Goal: Entertainment & Leisure: Consume media (video, audio)

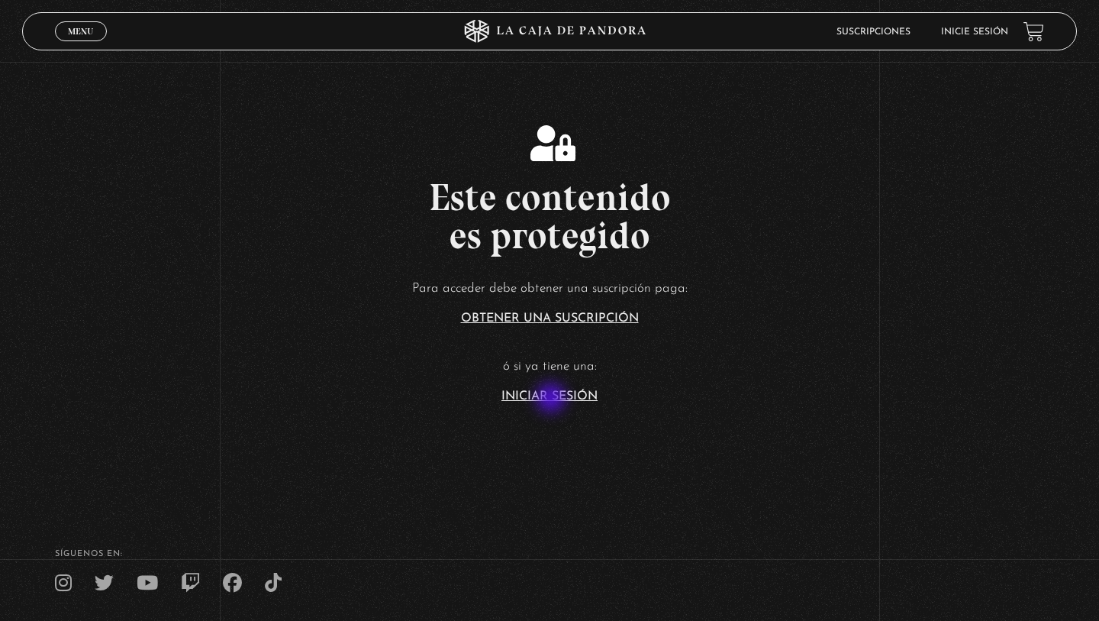
click at [553, 399] on link "Iniciar Sesión" at bounding box center [550, 396] width 96 height 12
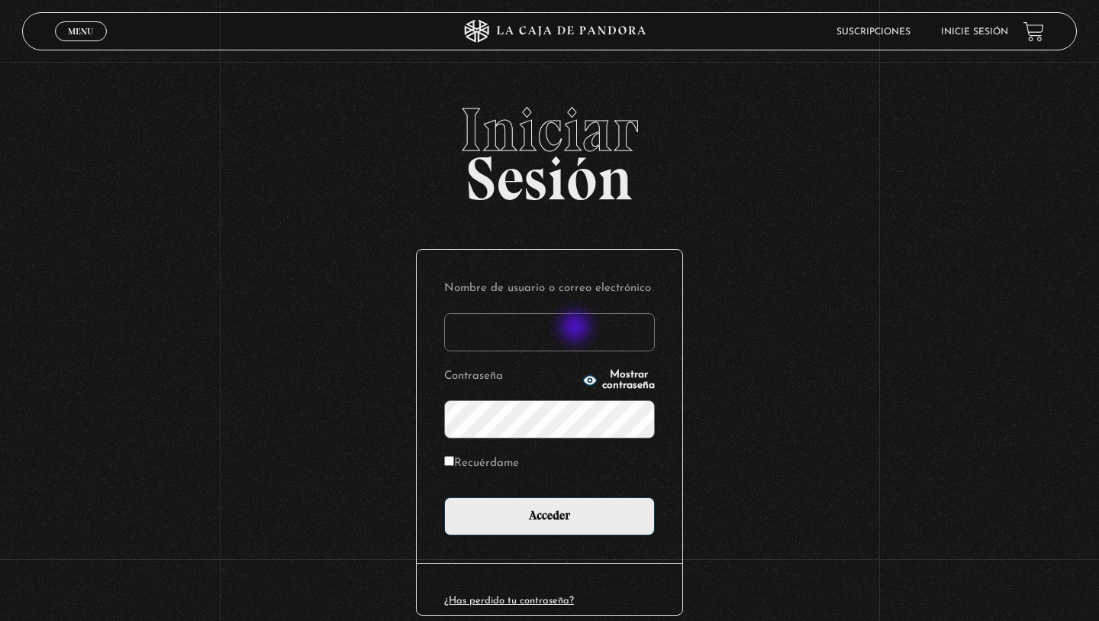
click at [577, 328] on input "Nombre de usuario o correo electrónico" at bounding box center [549, 332] width 211 height 38
type input "[EMAIL_ADDRESS][DOMAIN_NAME]"
click at [450, 469] on label "Recuérdame" at bounding box center [481, 464] width 75 height 24
click at [450, 466] on input "Recuérdame" at bounding box center [449, 461] width 10 height 10
checkbox input "true"
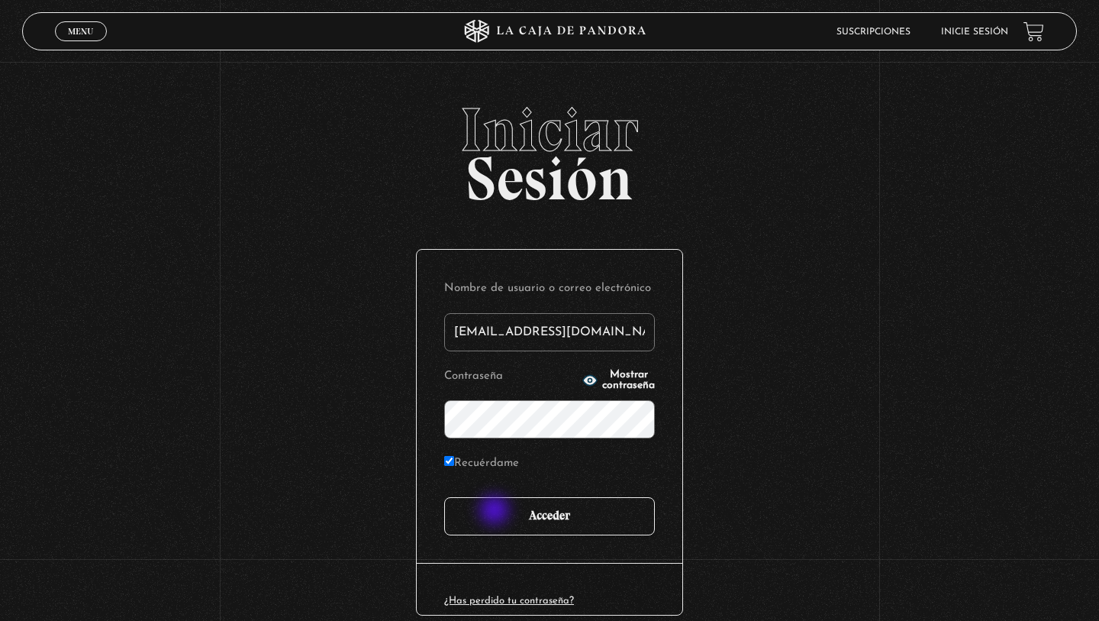
click at [496, 512] on input "Acceder" at bounding box center [549, 516] width 211 height 38
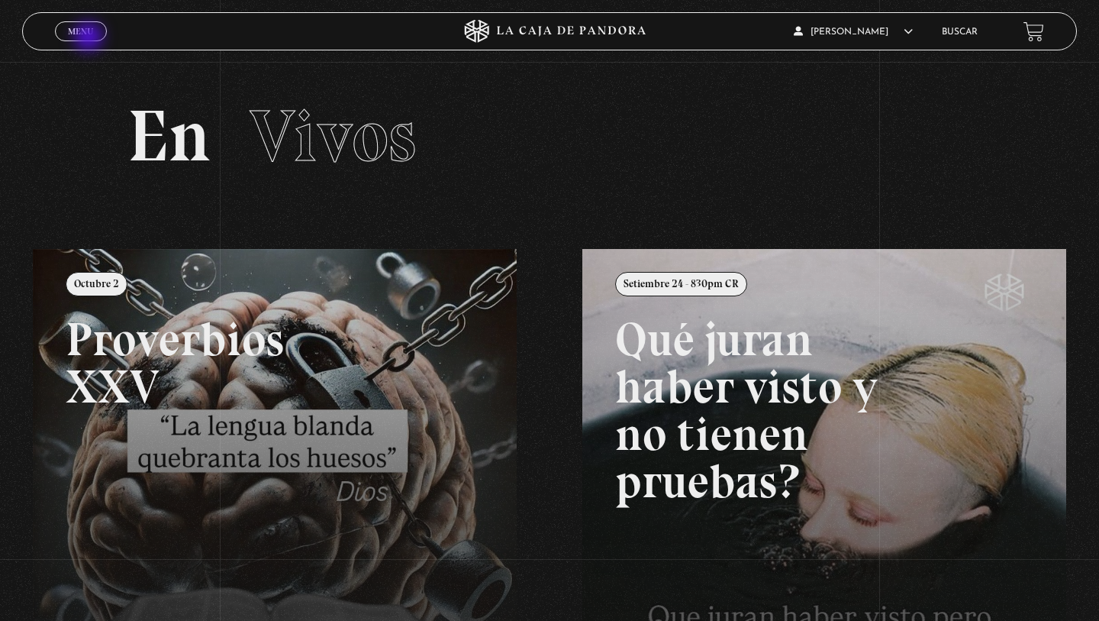
click at [90, 40] on span "Cerrar" at bounding box center [81, 45] width 36 height 11
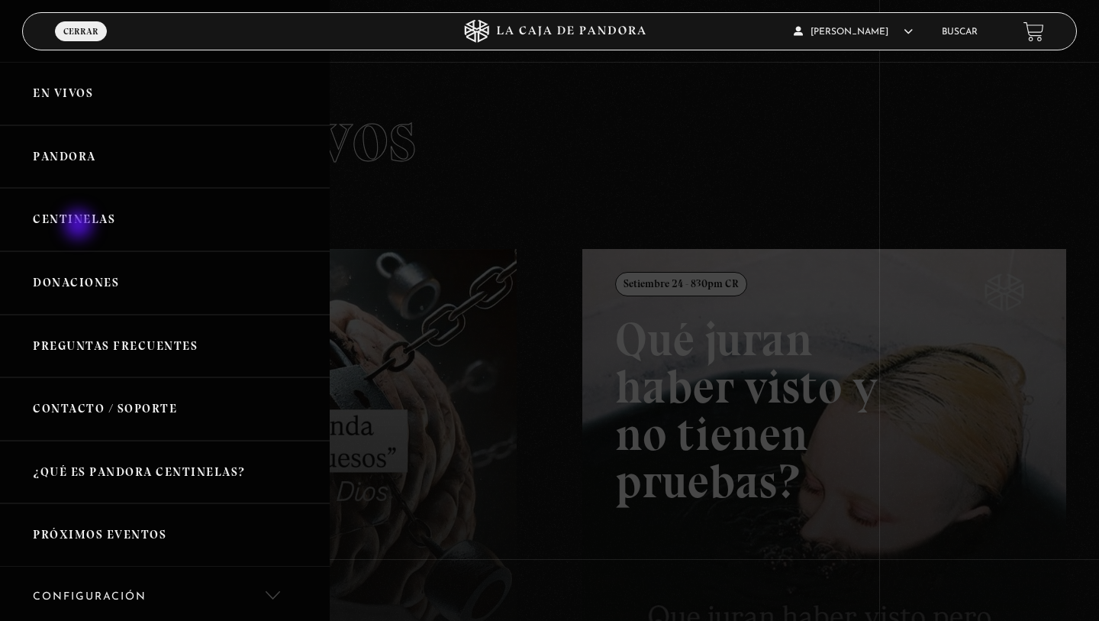
click at [80, 226] on link "Centinelas" at bounding box center [165, 219] width 330 height 63
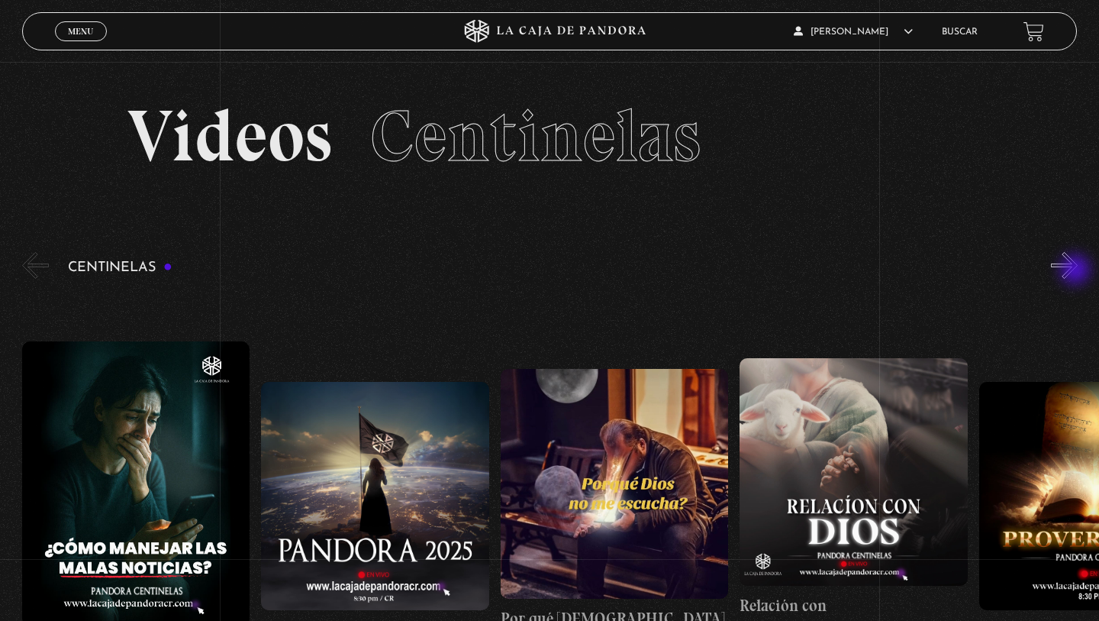
click at [1076, 272] on button "»" at bounding box center [1064, 265] width 27 height 27
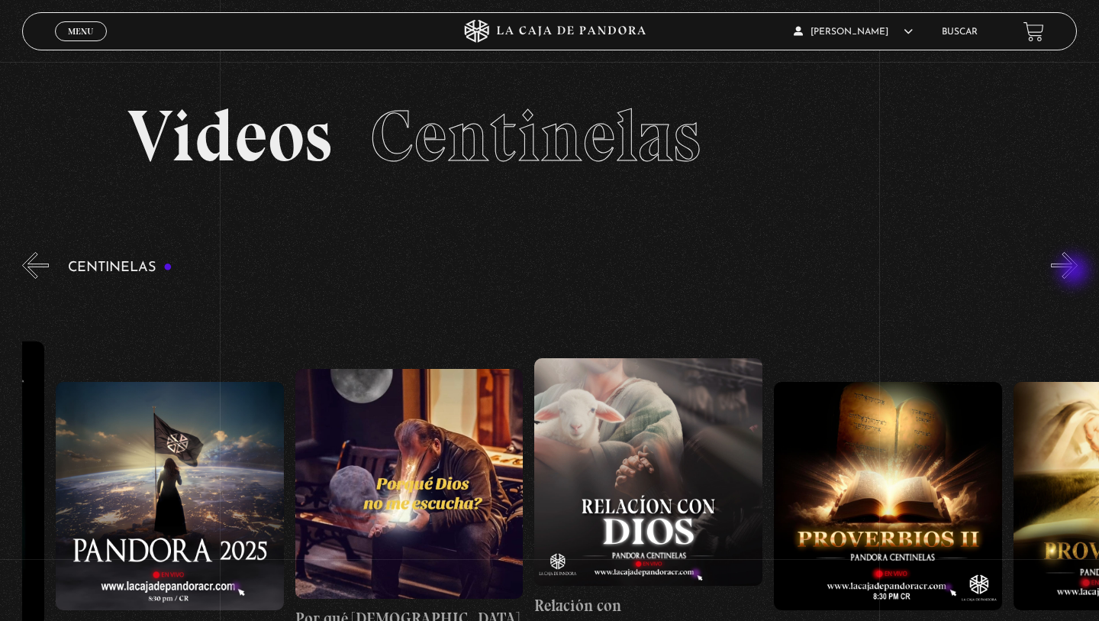
click at [1076, 272] on button "»" at bounding box center [1064, 265] width 27 height 27
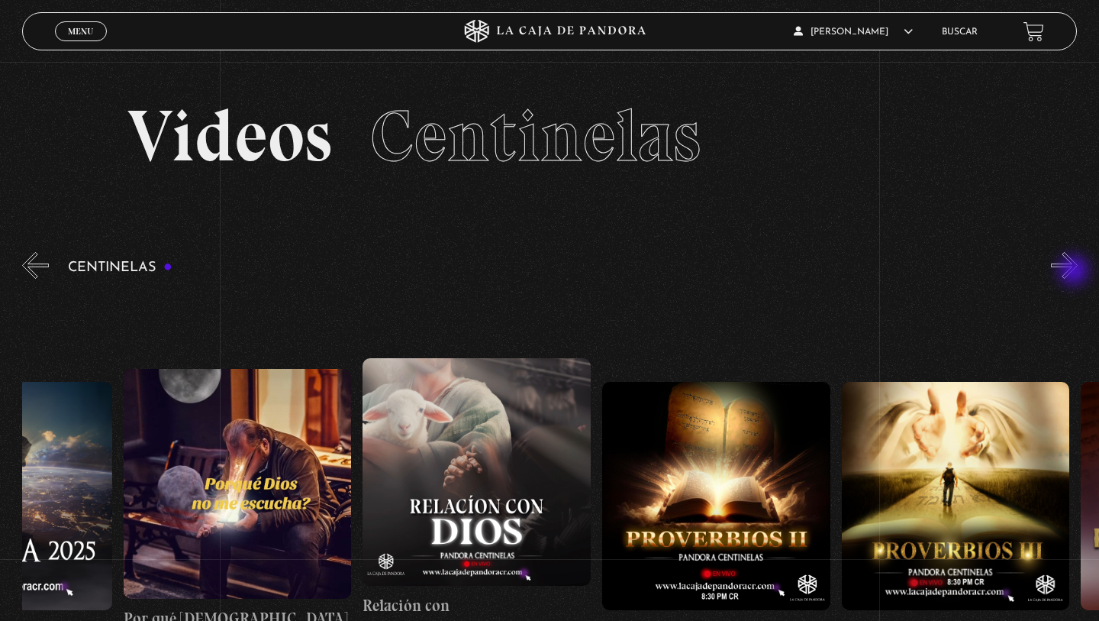
click at [1076, 272] on button "»" at bounding box center [1064, 265] width 27 height 27
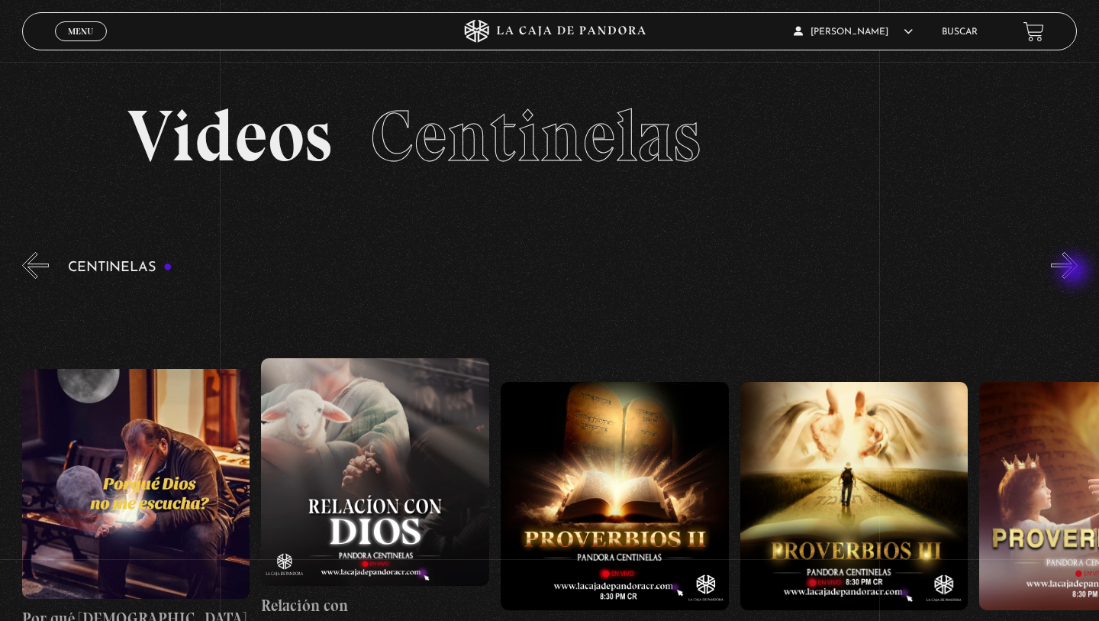
click at [1076, 272] on button "»" at bounding box center [1064, 265] width 27 height 27
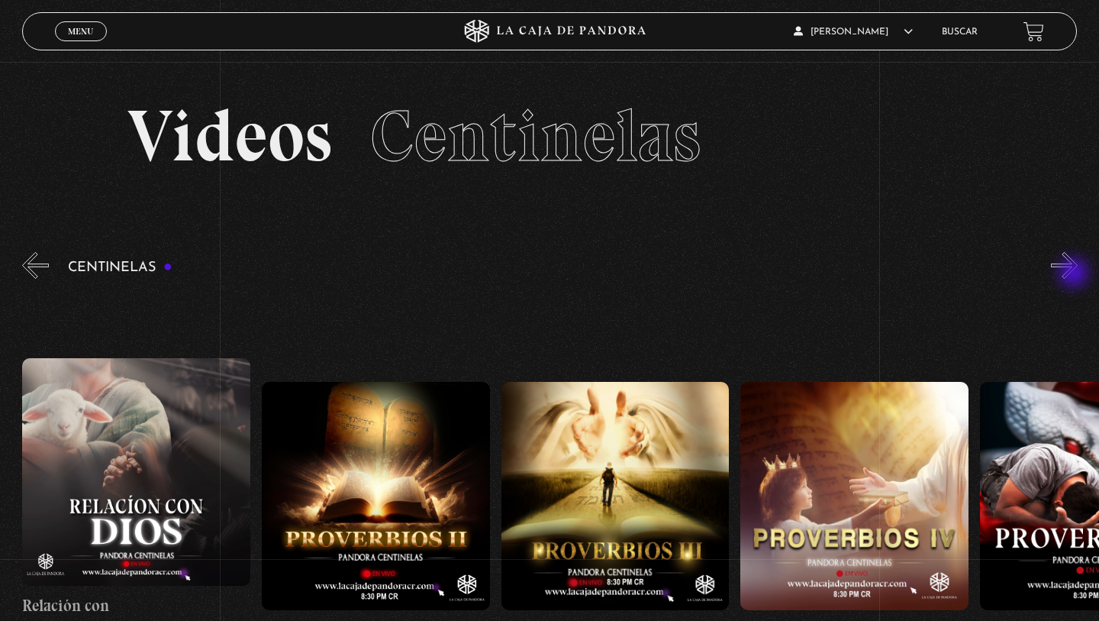
click at [1076, 274] on button "»" at bounding box center [1064, 265] width 27 height 27
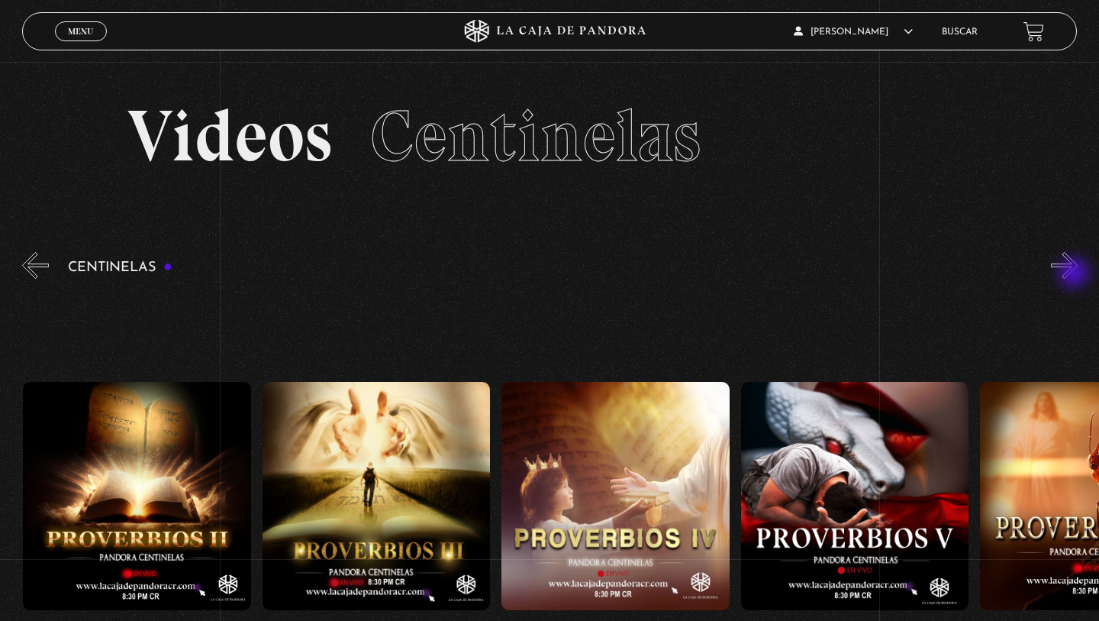
scroll to position [0, 957]
click at [1076, 274] on button "»" at bounding box center [1064, 265] width 27 height 27
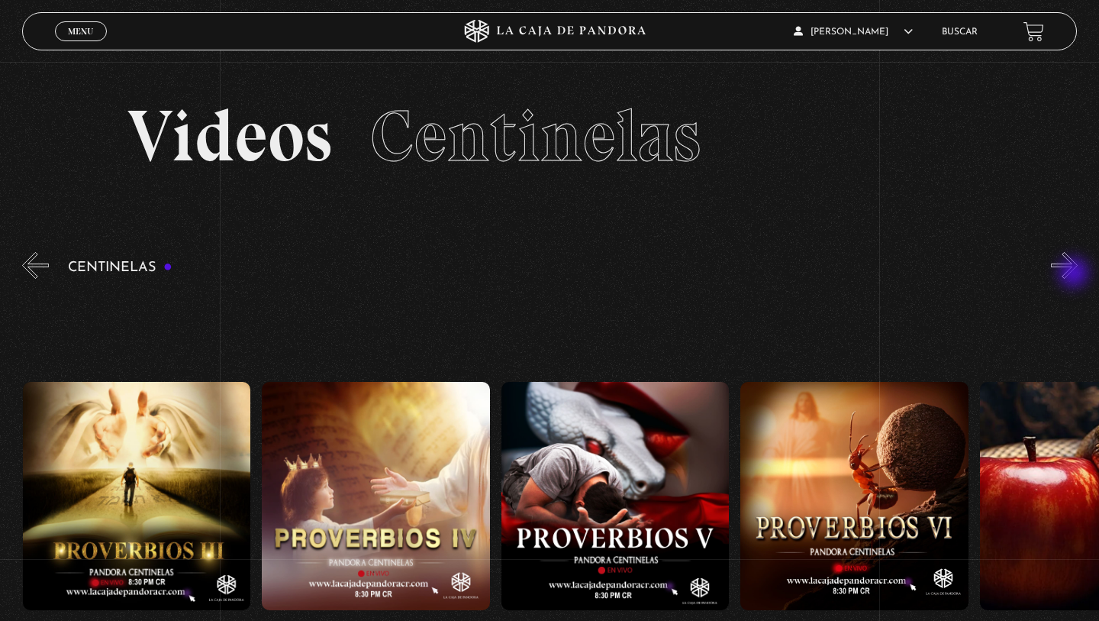
scroll to position [0, 1196]
click at [1076, 274] on button "»" at bounding box center [1064, 265] width 27 height 27
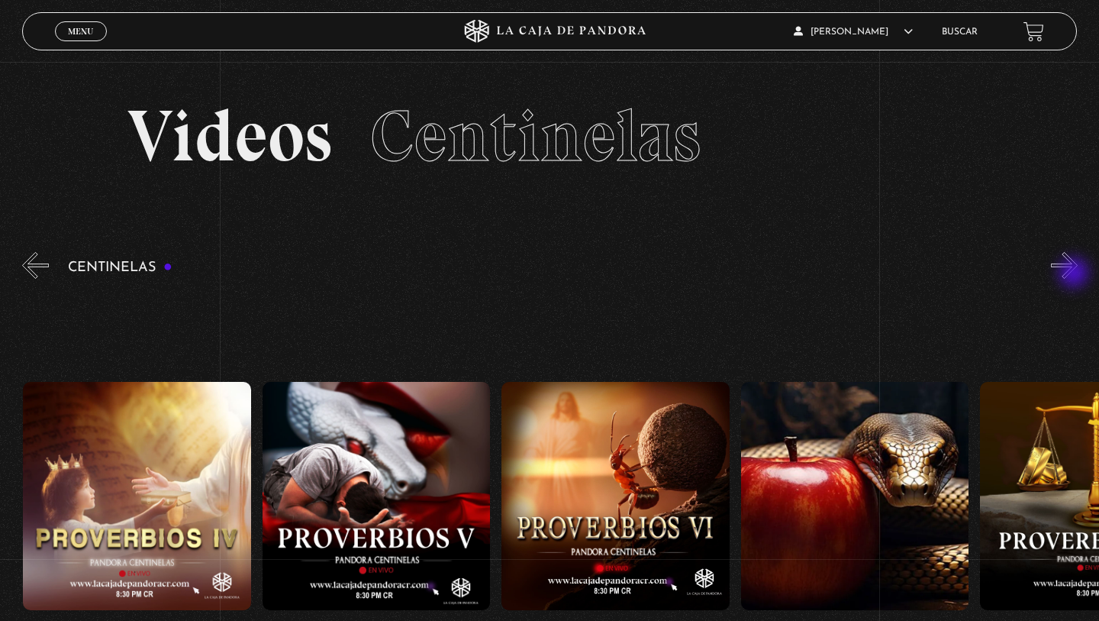
scroll to position [0, 1436]
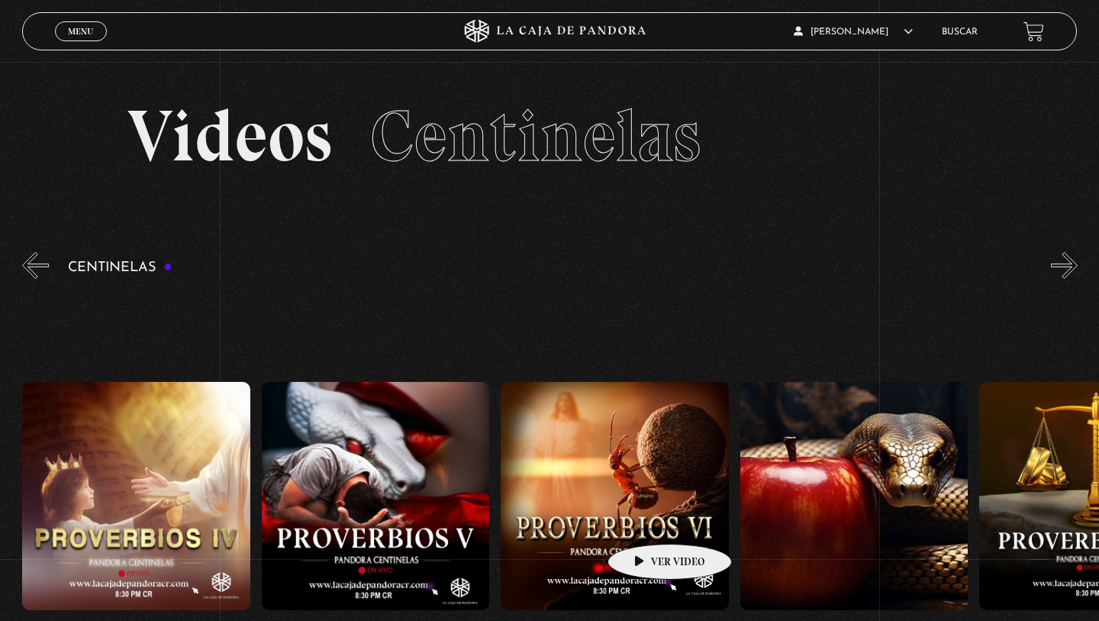
click at [642, 517] on figure at bounding box center [615, 496] width 228 height 228
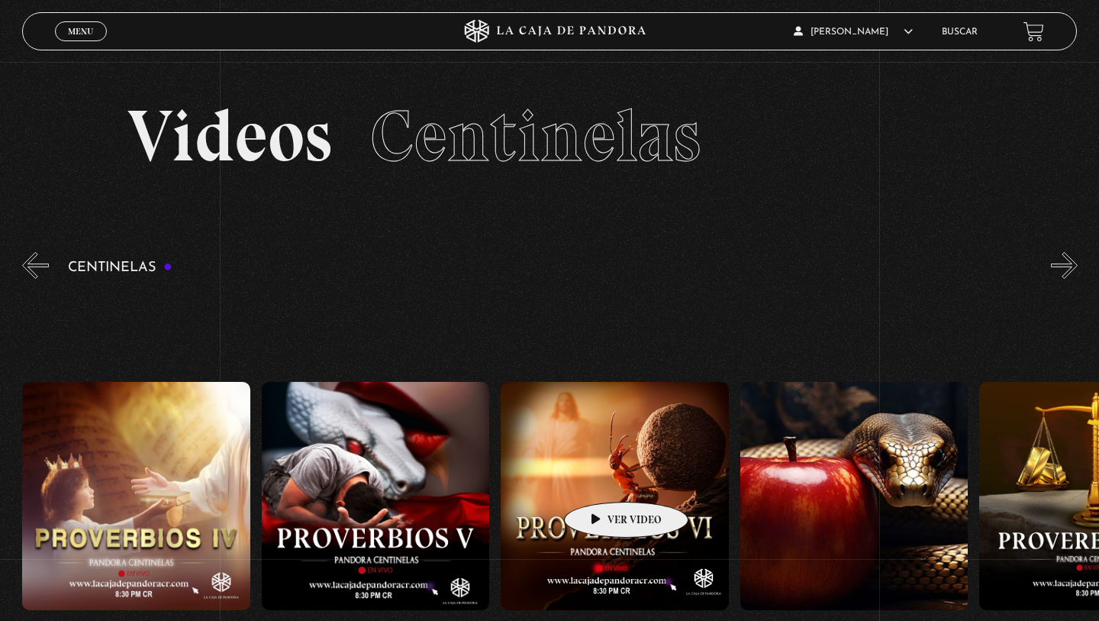
click at [601, 477] on figure at bounding box center [615, 496] width 228 height 228
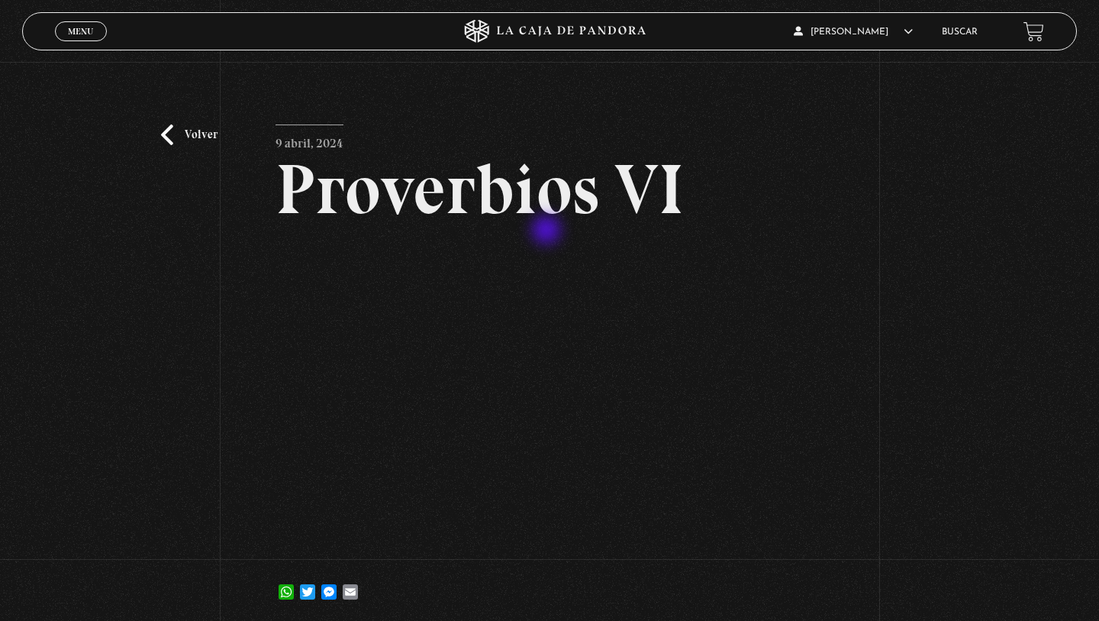
click at [548, 231] on article "9 abril, 2024 Proverbios VI WhatsApp Twitter Messenger Email" at bounding box center [550, 367] width 549 height 487
click at [163, 145] on div "Volver 9 abril, 2024 Proverbios VI WhatsApp Twitter Messenger Email" at bounding box center [549, 344] width 1099 height 564
click at [176, 137] on link "Volver" at bounding box center [189, 134] width 57 height 21
click at [73, 34] on span "Menu" at bounding box center [80, 31] width 25 height 9
